Goal: Transaction & Acquisition: Purchase product/service

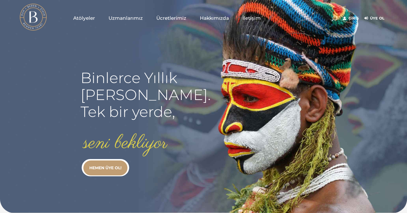
click at [115, 166] on link "HEMEN ÜYE OL!" at bounding box center [105, 168] width 44 height 15
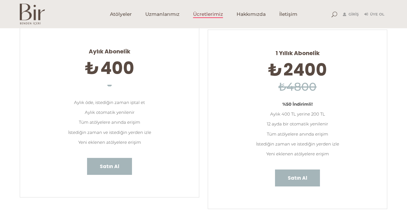
scroll to position [54, 0]
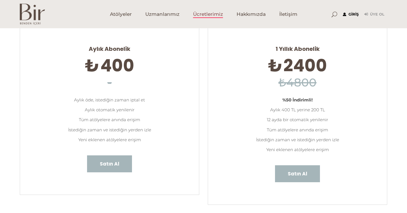
click at [355, 15] on link "Giriş" at bounding box center [351, 14] width 16 height 7
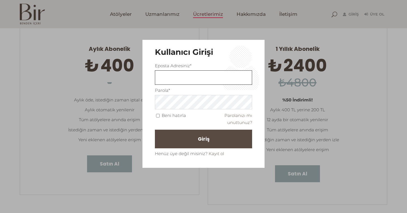
click at [201, 82] on input "text" at bounding box center [203, 77] width 97 height 14
type input "bsrdeveli@gmail.com"
click at [193, 141] on button "Giriş" at bounding box center [203, 139] width 97 height 19
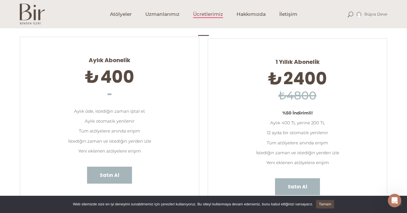
scroll to position [51, 0]
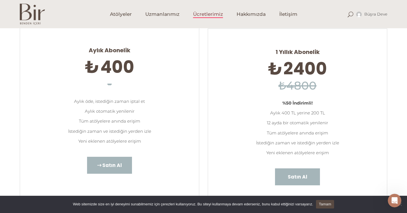
click at [120, 163] on span "Satın Al" at bounding box center [111, 165] width 19 height 7
click at [109, 166] on span "Satın Al" at bounding box center [111, 165] width 19 height 7
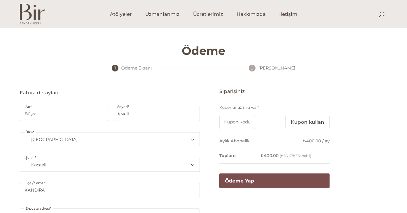
select select "TR41"
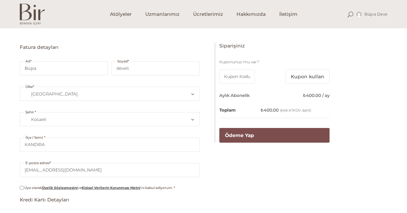
scroll to position [45, 0]
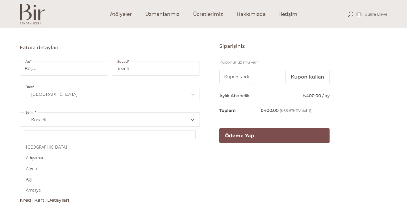
click at [192, 120] on span "Şehir" at bounding box center [191, 120] width 4 height 14
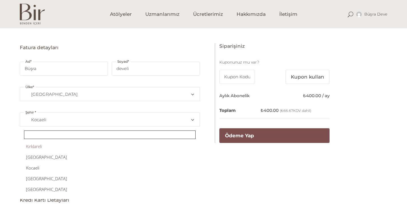
click at [57, 135] on input "text" at bounding box center [110, 135] width 172 height 8
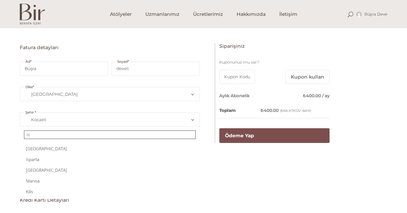
scroll to position [0, 0]
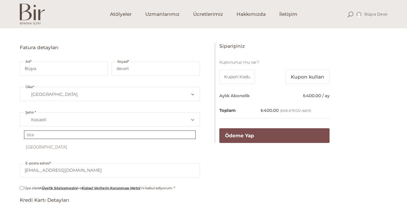
type input "ista"
select select "TR34"
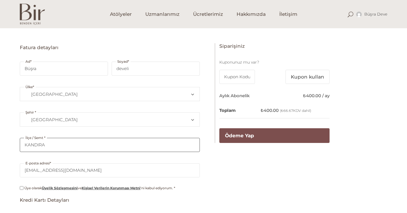
click at [180, 143] on input "KANDIRA" at bounding box center [110, 145] width 180 height 14
type input "K"
type input "beyoğlu"
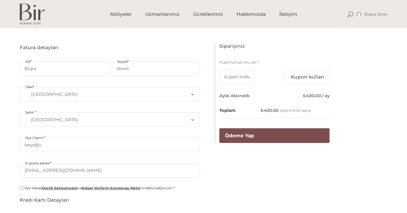
click at [246, 182] on div "Fatura detayları Ad * Büşra Soyad * develi Ülke * Bir ülke/bölge seçin… Afganis…" at bounding box center [203, 152] width 367 height 218
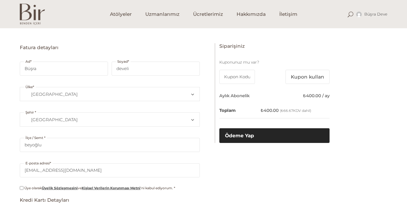
click at [265, 135] on button "Ödeme Yap" at bounding box center [274, 135] width 110 height 15
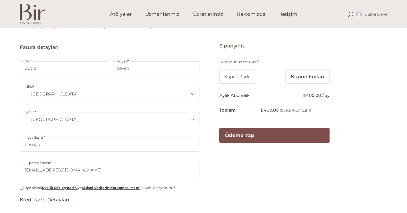
scroll to position [88, 0]
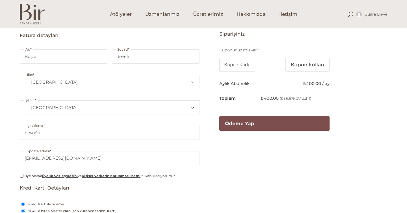
click at [22, 175] on input "Üye olarak Üyelik Sözleşmesini ve Kişisel Verilerin Korunması Metni 'ni kabul e…" at bounding box center [22, 176] width 4 height 4
checkbox input "true"
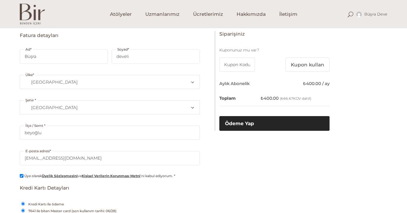
click at [262, 123] on button "Ödeme Yap" at bounding box center [274, 123] width 110 height 15
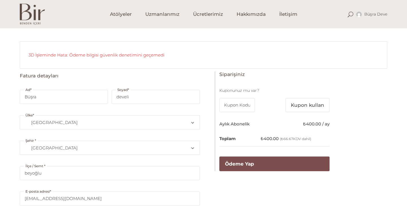
scroll to position [44, 0]
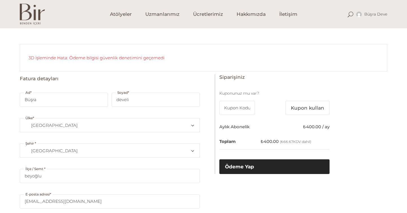
click at [250, 168] on button "Ödeme Yap" at bounding box center [274, 166] width 110 height 15
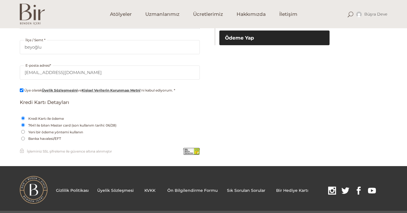
scroll to position [175, 0]
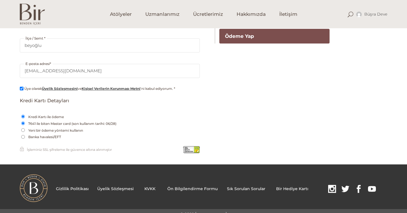
click at [23, 123] on input "7641 ile biten Master card (son kullanım tarihi: 06/28)" at bounding box center [23, 124] width 4 height 4
click at [22, 131] on input "Yeni bir ödeme yöntemi kullanın" at bounding box center [23, 130] width 4 height 4
radio input "true"
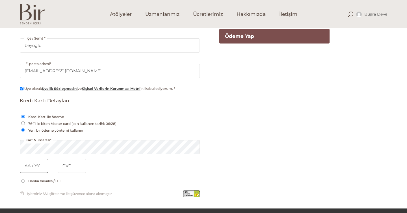
click at [28, 168] on input "text" at bounding box center [34, 166] width 28 height 14
type input "12 / 25"
click at [73, 166] on input "tel" at bounding box center [72, 166] width 28 height 14
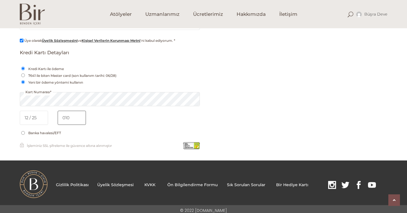
scroll to position [226, 0]
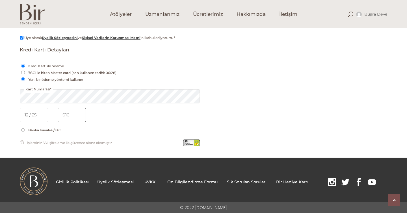
type input "010"
click at [151, 127] on li "Banka havalesi/EFT Ödemenizi doğrudan banka hesabımıza yapabilirsiniz. Bir sonr…" at bounding box center [110, 130] width 180 height 7
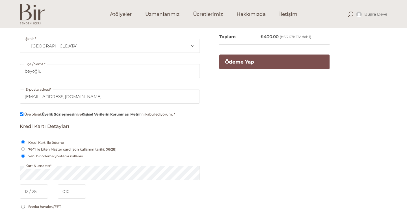
scroll to position [146, 0]
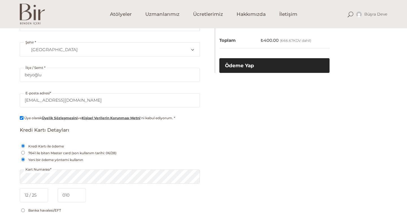
click at [235, 68] on button "Ödeme Yap" at bounding box center [274, 65] width 110 height 15
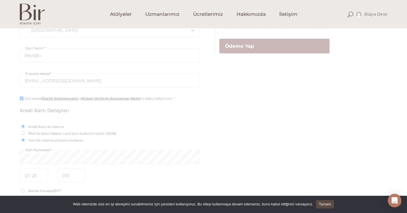
scroll to position [226, 0]
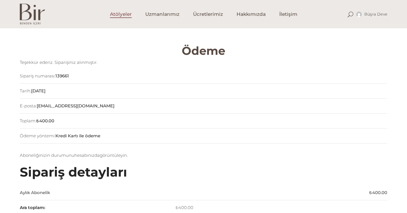
click at [125, 19] on link "Atölyeler" at bounding box center [120, 14] width 35 height 28
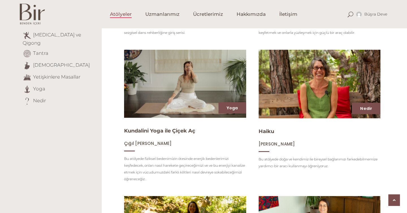
scroll to position [185, 0]
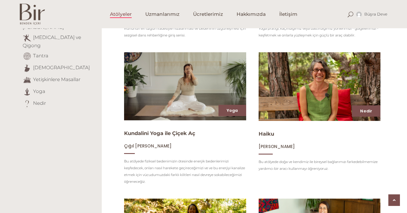
click at [302, 113] on img at bounding box center [320, 86] width 126 height 71
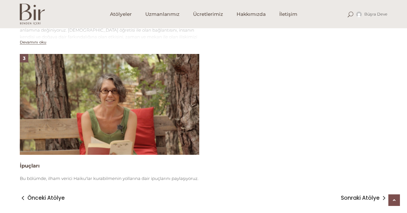
scroll to position [513, 0]
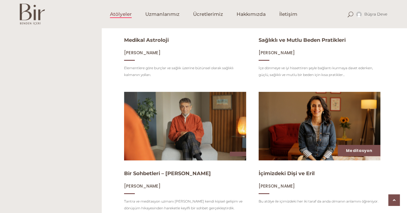
scroll to position [426, 0]
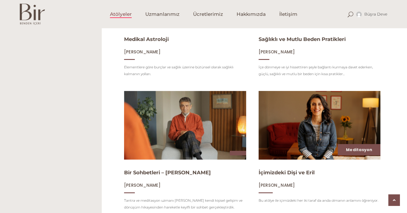
click at [302, 136] on img at bounding box center [320, 125] width 126 height 71
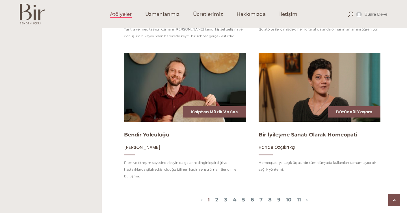
scroll to position [596, 0]
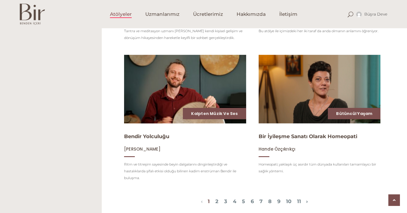
click at [214, 201] on span "1 2 3 4 5 6 7 8 9 10 11" at bounding box center [254, 202] width 103 height 7
click at [209, 201] on span "1 2 3 4 5 6 7 8 9 10 11" at bounding box center [254, 202] width 103 height 7
click at [215, 202] on link "2" at bounding box center [216, 201] width 3 height 6
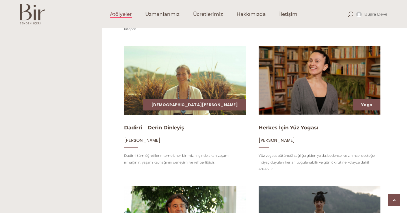
scroll to position [332, 0]
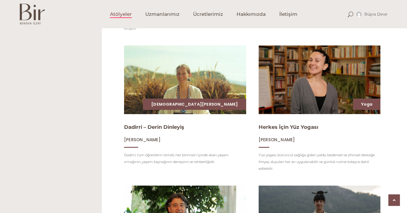
click at [217, 83] on img at bounding box center [185, 79] width 126 height 71
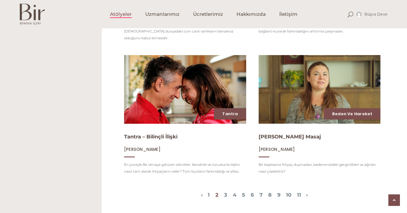
scroll to position [601, 0]
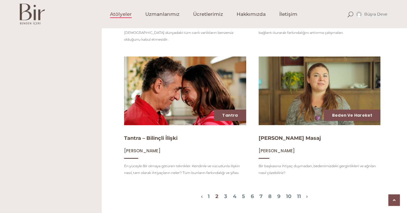
click at [184, 99] on img at bounding box center [185, 90] width 126 height 71
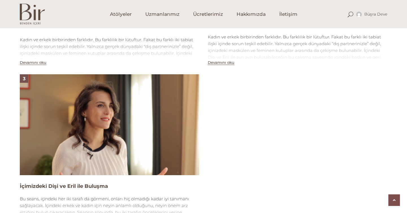
scroll to position [495, 0]
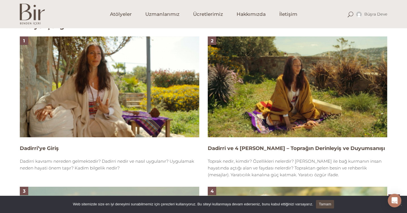
scroll to position [367, 0]
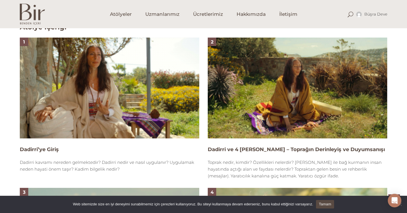
click at [147, 115] on img at bounding box center [109, 88] width 179 height 101
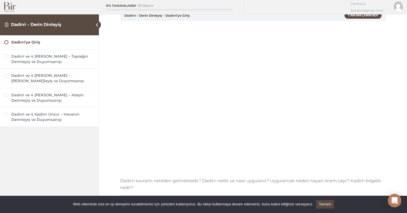
scroll to position [34, 0]
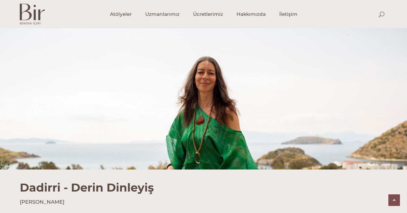
scroll to position [367, 0]
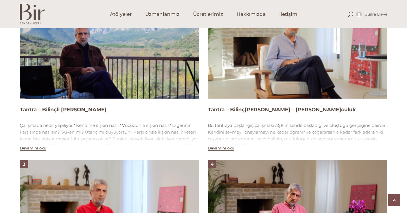
scroll to position [434, 0]
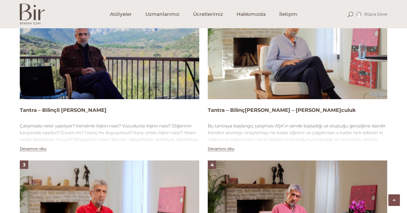
click at [135, 77] on img at bounding box center [109, 48] width 179 height 101
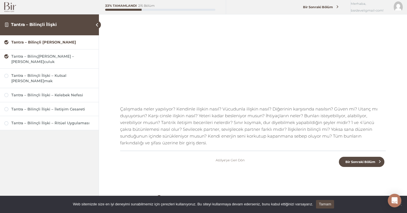
scroll to position [119, 0]
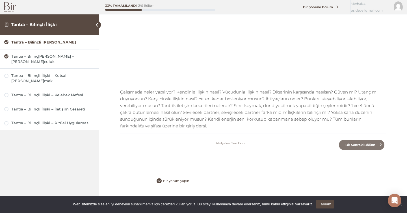
click at [349, 146] on span "Bir Sonraki Bölüm" at bounding box center [360, 145] width 36 height 4
